Goal: Task Accomplishment & Management: Use online tool/utility

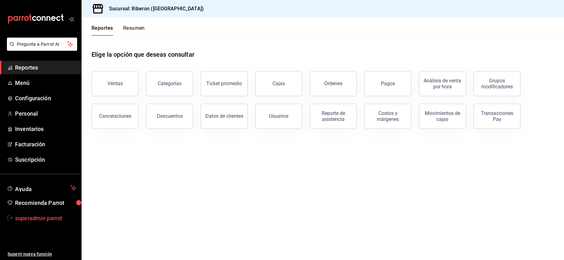
click at [31, 215] on span "superadmin parrot" at bounding box center [45, 218] width 61 height 8
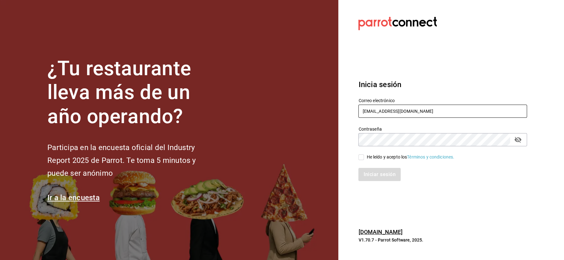
click at [374, 118] on input "[EMAIL_ADDRESS][DOMAIN_NAME]" at bounding box center [442, 111] width 169 height 13
click at [374, 109] on input "[EMAIL_ADDRESS][DOMAIN_NAME]" at bounding box center [442, 111] width 169 height 13
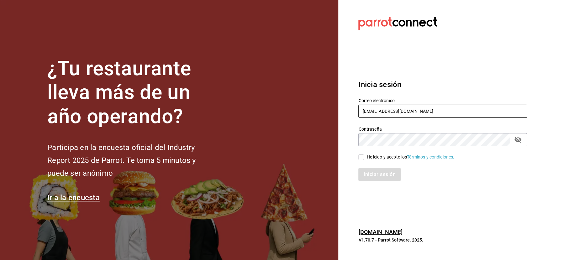
paste input "babero@romanorte"
type input "babero@romanorte.com"
click at [373, 158] on div "He leído y acepto los Términos y condiciones." at bounding box center [410, 157] width 88 height 7
click at [364, 158] on input "He leído y acepto los Términos y condiciones." at bounding box center [361, 157] width 6 height 6
checkbox input "true"
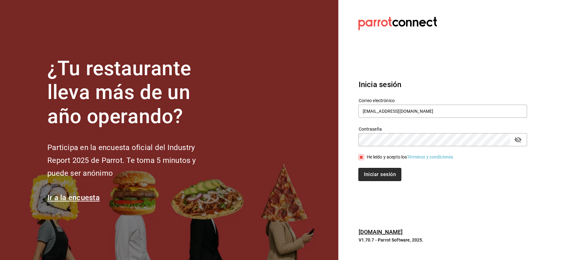
click at [373, 181] on button "Iniciar sesión" at bounding box center [379, 174] width 43 height 13
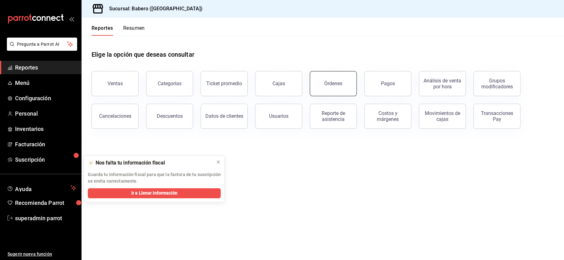
click at [334, 79] on button "Órdenes" at bounding box center [333, 83] width 47 height 25
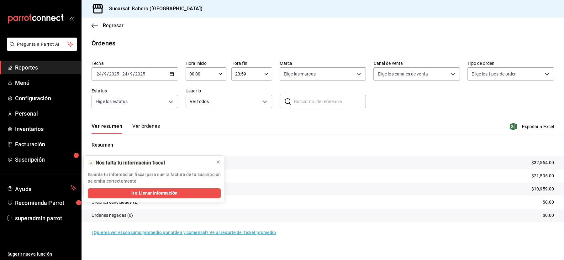
click at [109, 74] on input "2025" at bounding box center [114, 73] width 11 height 5
click at [221, 160] on icon at bounding box center [218, 162] width 5 height 5
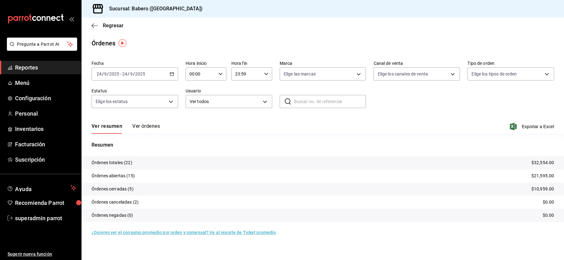
click at [143, 81] on div "Fecha [DATE] [DATE] - [DATE] [DATE] Hora inicio 00:00 Hora inicio Hora fin 23:5…" at bounding box center [323, 87] width 462 height 58
click at [143, 78] on div "[DATE] [DATE] - [DATE] [DATE]" at bounding box center [135, 73] width 86 height 13
click at [117, 136] on span "Mes actual" at bounding box center [121, 135] width 49 height 7
click at [144, 125] on button "Ver órdenes" at bounding box center [146, 128] width 28 height 11
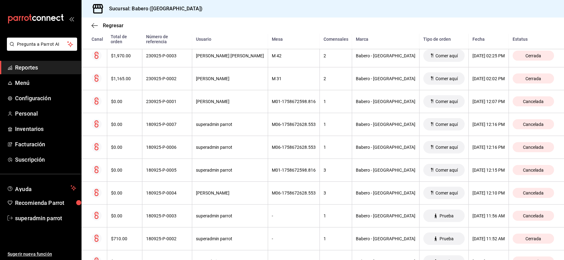
scroll to position [1301, 0]
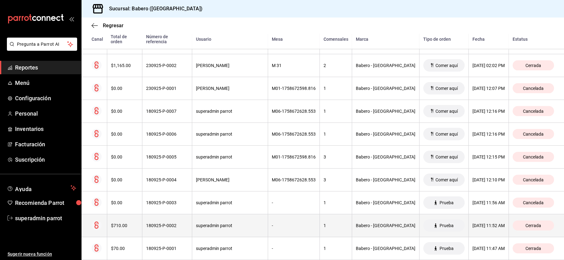
click at [116, 223] on div "$710.00" at bounding box center [125, 225] width 28 height 5
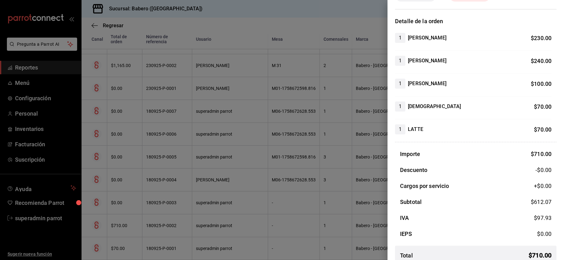
scroll to position [50, 0]
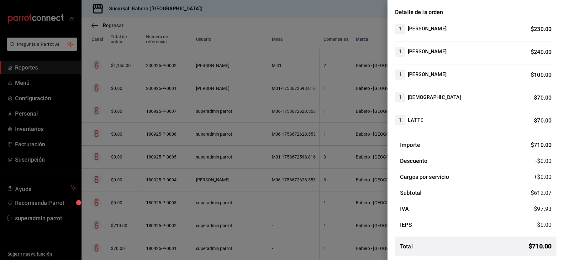
click at [116, 239] on div at bounding box center [282, 130] width 564 height 260
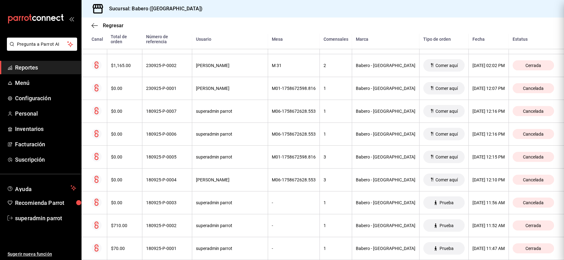
scroll to position [0, 0]
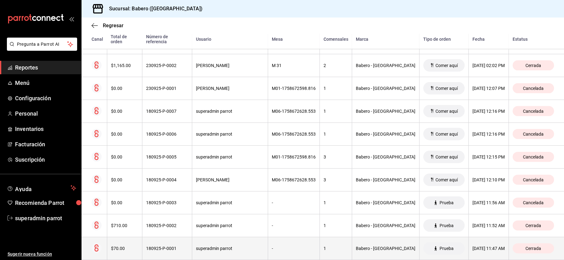
click at [123, 246] on div "$70.00" at bounding box center [125, 248] width 28 height 5
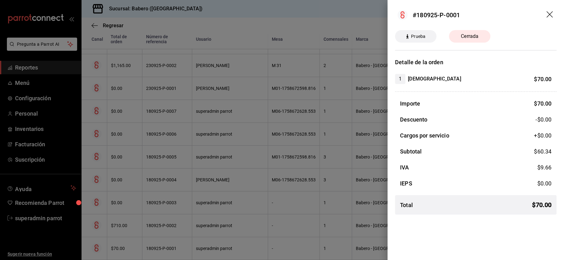
click at [551, 14] on icon "drag" at bounding box center [550, 15] width 8 height 8
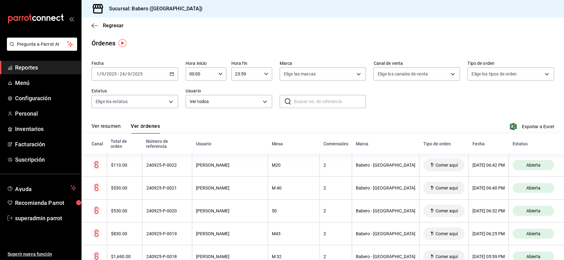
click at [532, 130] on div "Ver resumen Ver órdenes Exportar a Excel" at bounding box center [323, 125] width 462 height 18
click at [528, 127] on span "Exportar a Excel" at bounding box center [532, 127] width 43 height 8
